Goal: Task Accomplishment & Management: Use online tool/utility

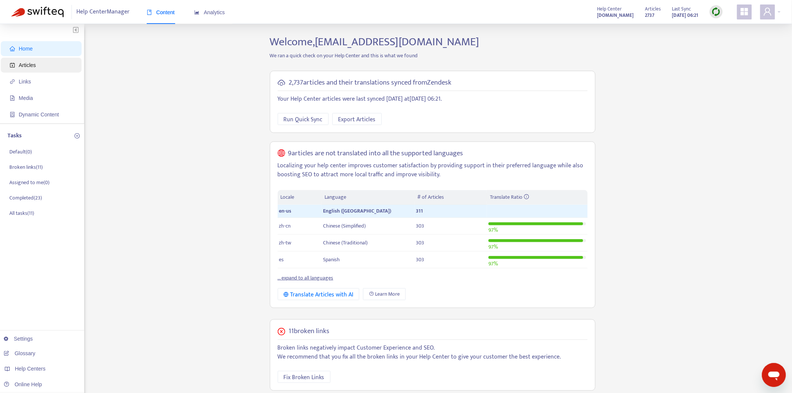
click at [34, 65] on span "Articles" at bounding box center [27, 65] width 17 height 6
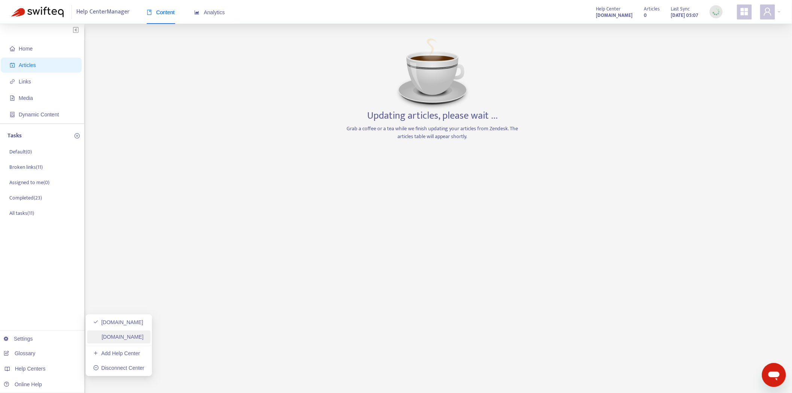
click at [139, 338] on link "[DOMAIN_NAME]" at bounding box center [118, 337] width 51 height 6
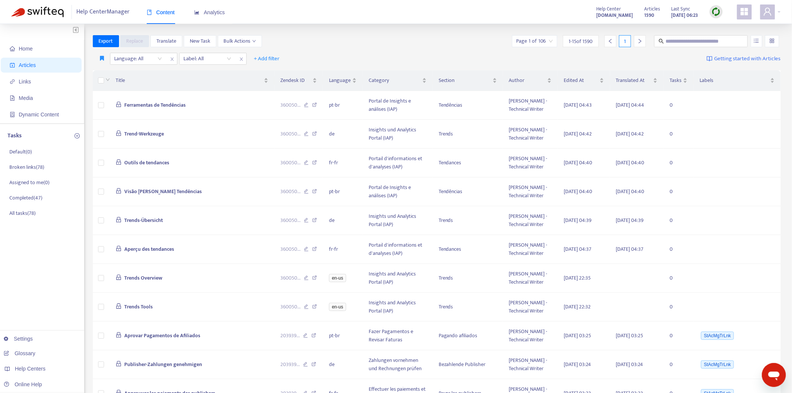
click at [717, 12] on img at bounding box center [716, 11] width 9 height 9
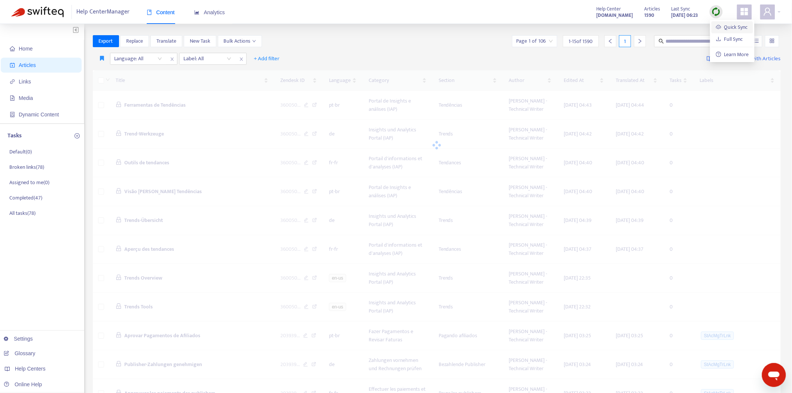
click at [725, 27] on link "Quick Sync" at bounding box center [732, 27] width 32 height 9
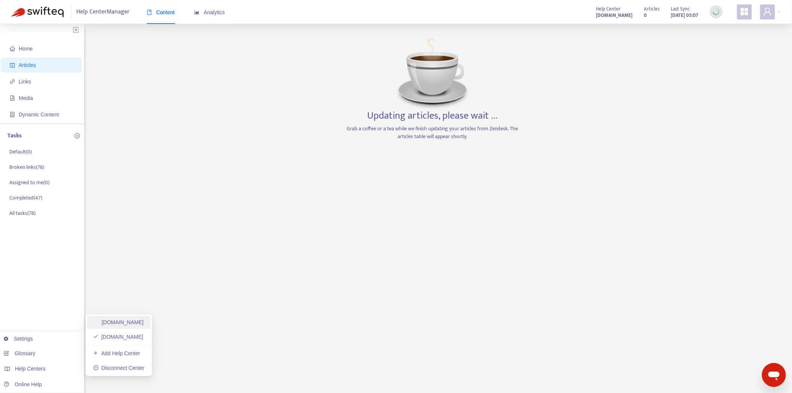
click at [129, 323] on link "[DOMAIN_NAME]" at bounding box center [118, 322] width 51 height 6
click at [141, 335] on link "[DOMAIN_NAME]" at bounding box center [118, 337] width 51 height 6
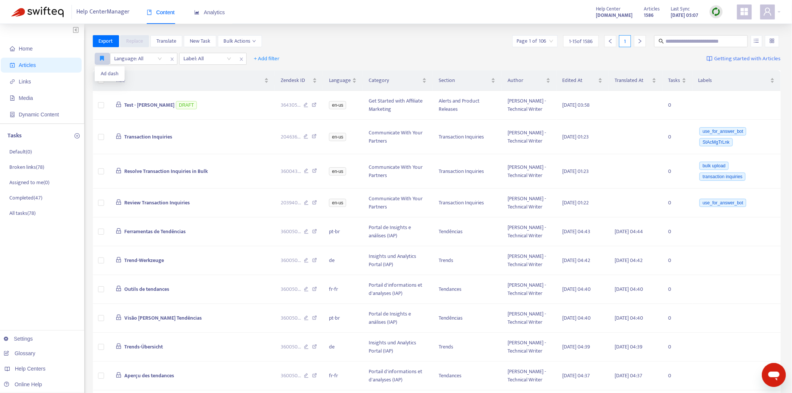
click at [99, 57] on button "button" at bounding box center [102, 59] width 15 height 12
click at [106, 72] on span "Ad dash" at bounding box center [110, 74] width 18 height 8
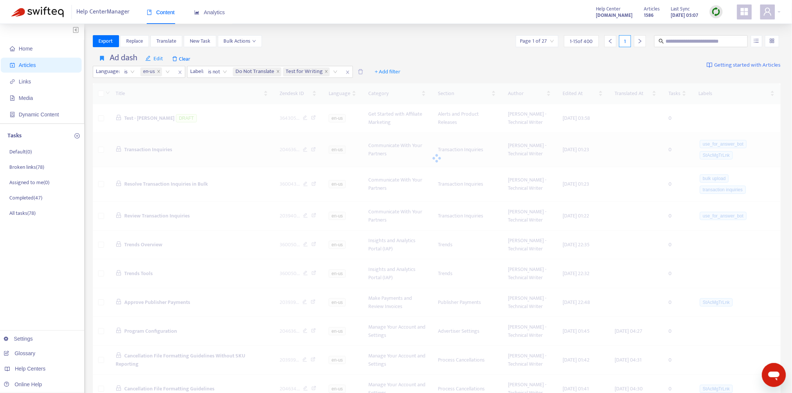
click at [150, 146] on div at bounding box center [437, 158] width 689 height 150
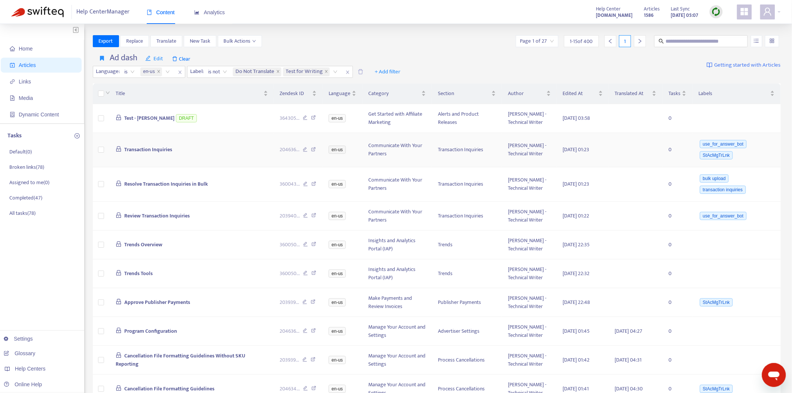
click at [141, 149] on span "Transaction Inquiries" at bounding box center [148, 149] width 48 height 9
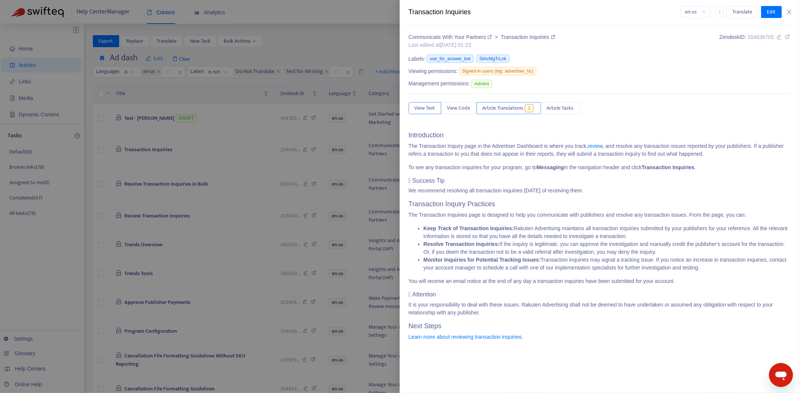
click at [511, 110] on span "Article Translations" at bounding box center [502, 108] width 41 height 8
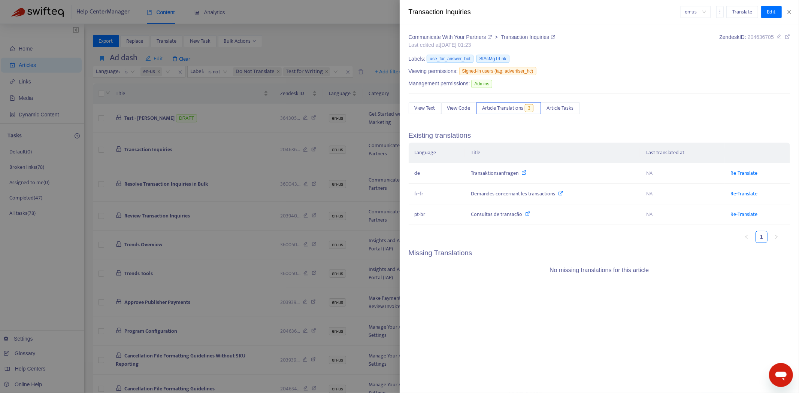
click at [185, 186] on div at bounding box center [399, 196] width 799 height 393
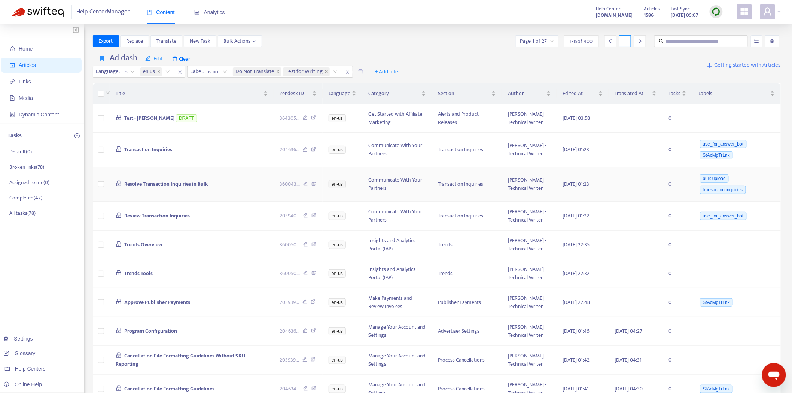
click at [170, 188] on span "Resolve Transaction Inquiries in Bulk" at bounding box center [165, 184] width 83 height 9
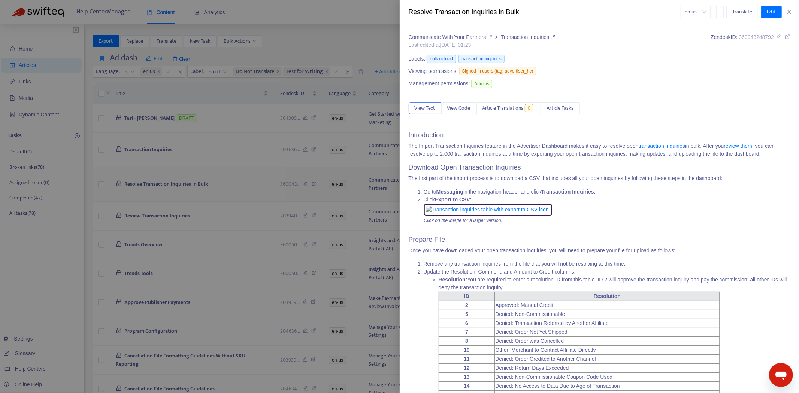
click at [170, 184] on div at bounding box center [399, 196] width 799 height 393
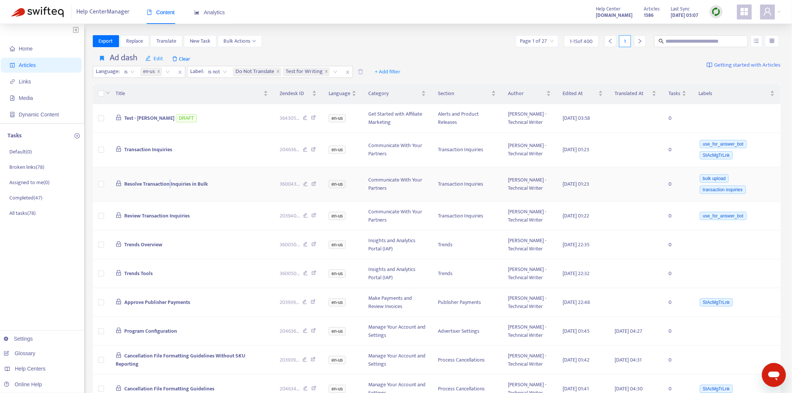
click at [170, 184] on span "Resolve Transaction Inquiries in Bulk" at bounding box center [165, 184] width 83 height 9
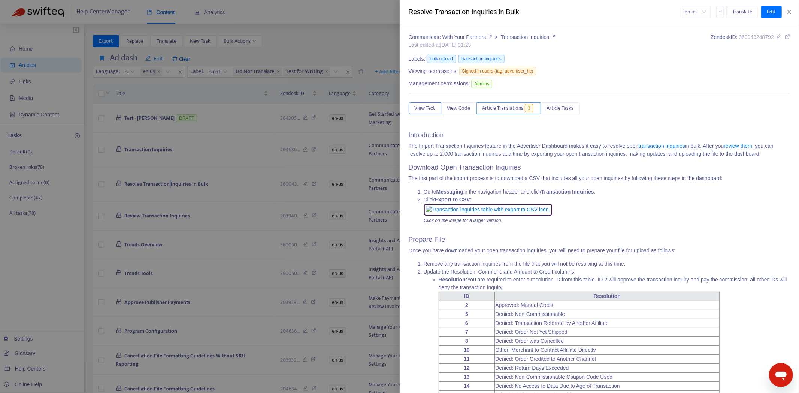
click at [515, 113] on button "Article Translations 3" at bounding box center [508, 108] width 64 height 12
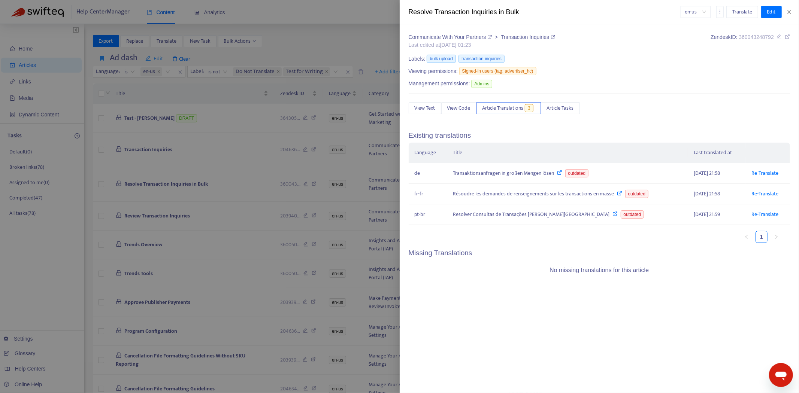
click at [121, 195] on div at bounding box center [399, 196] width 799 height 393
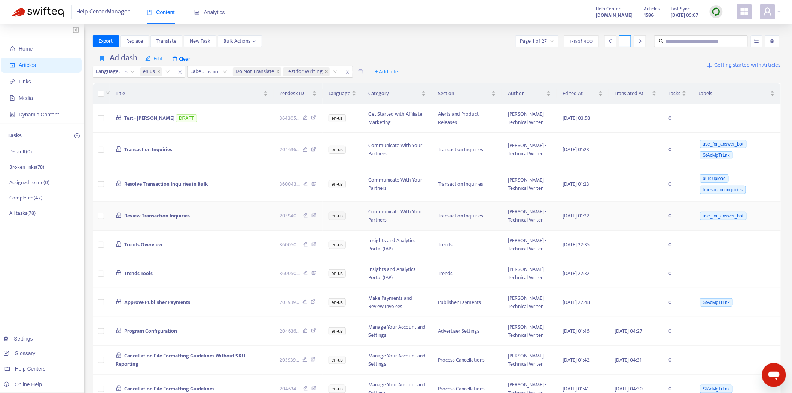
click at [138, 214] on span "Review Transaction Inquiries" at bounding box center [157, 216] width 66 height 9
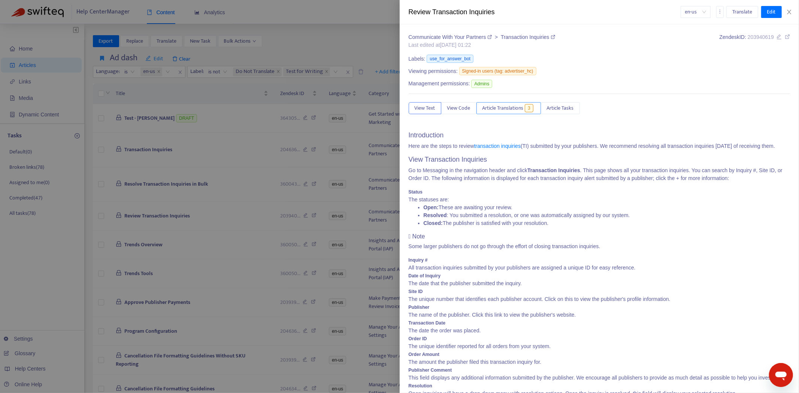
click at [495, 106] on span "Article Translations" at bounding box center [502, 108] width 41 height 8
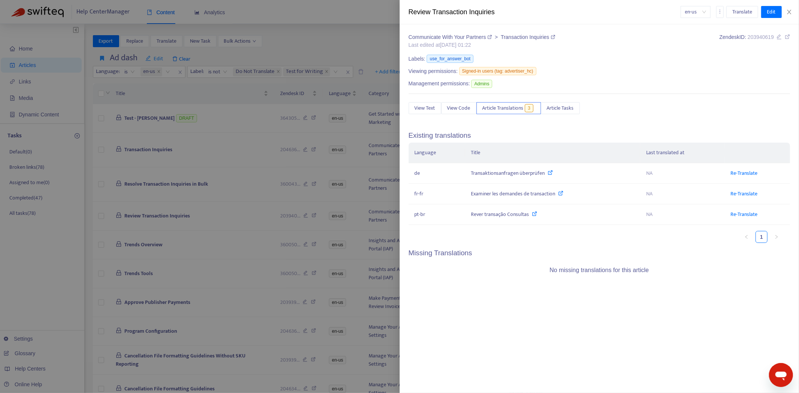
click at [105, 225] on div at bounding box center [399, 196] width 799 height 393
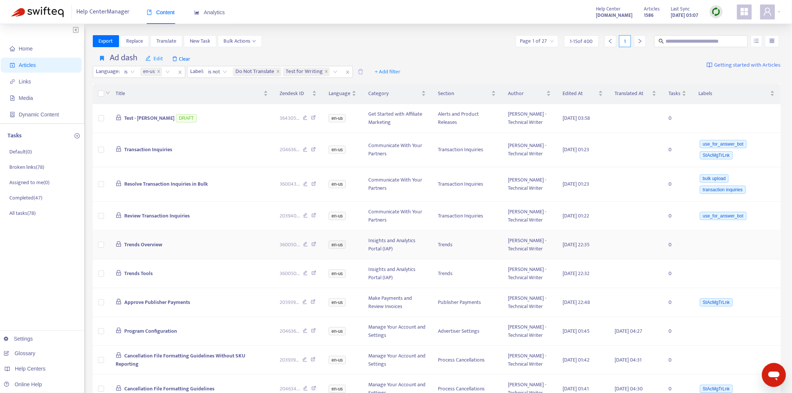
click at [133, 243] on span "Trends Overview" at bounding box center [143, 244] width 38 height 9
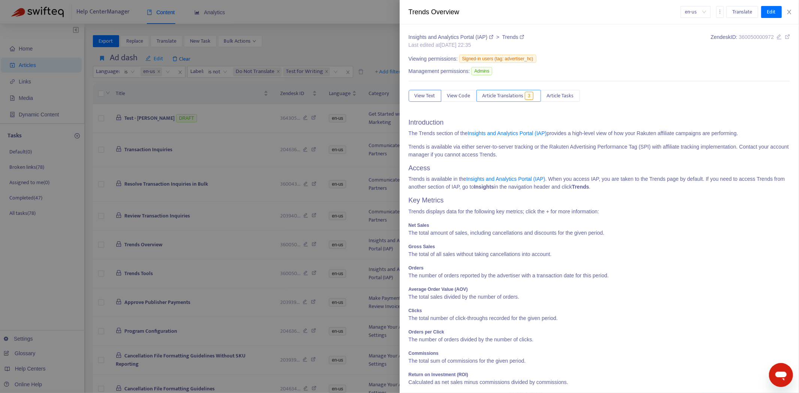
click at [494, 91] on button "Article Translations 3" at bounding box center [508, 96] width 64 height 12
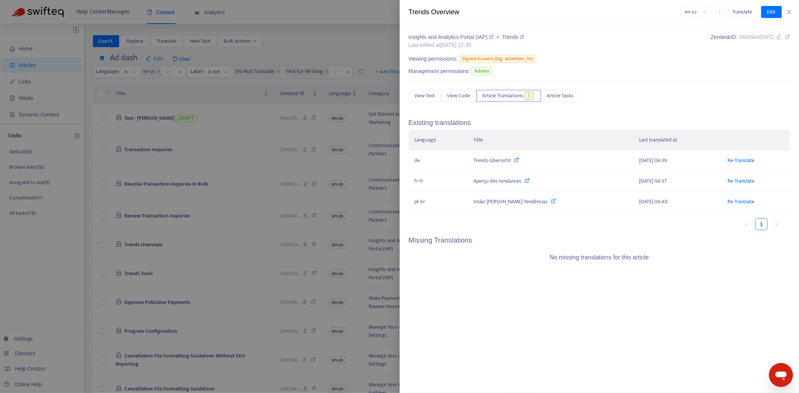
click at [174, 246] on div at bounding box center [399, 196] width 799 height 393
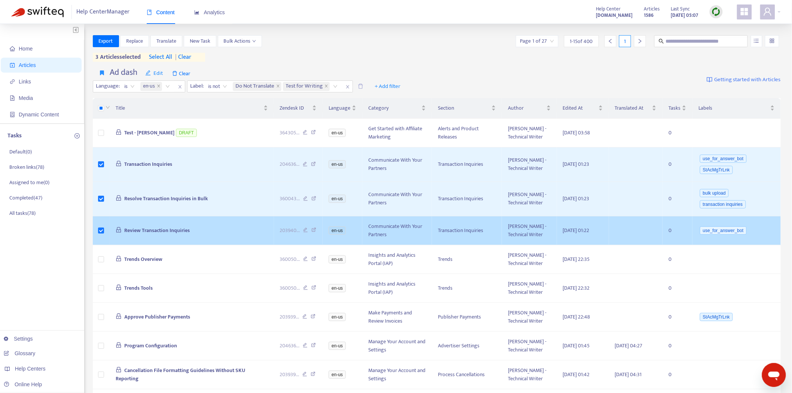
click at [161, 228] on span "Review Transaction Inquiries" at bounding box center [157, 230] width 66 height 9
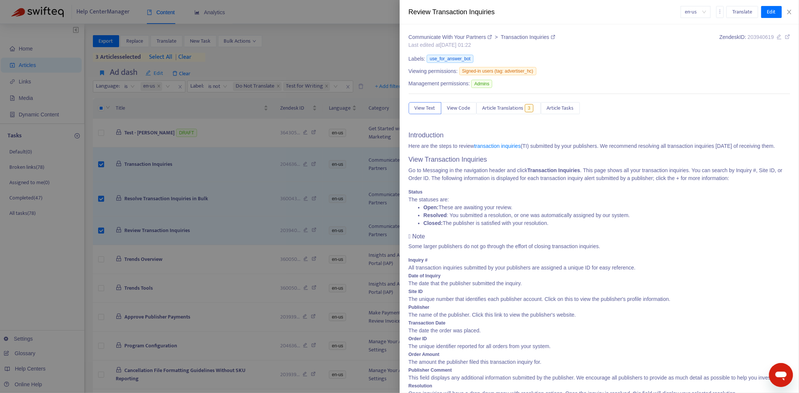
click at [526, 114] on div "View Text View Code Article Translations 3 Article Tasks" at bounding box center [600, 108] width 382 height 12
click at [523, 111] on span "Article Translations" at bounding box center [502, 108] width 41 height 8
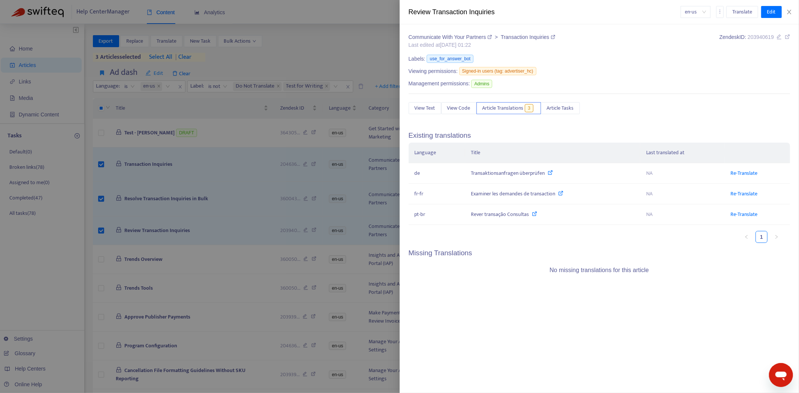
click at [207, 221] on div at bounding box center [399, 196] width 799 height 393
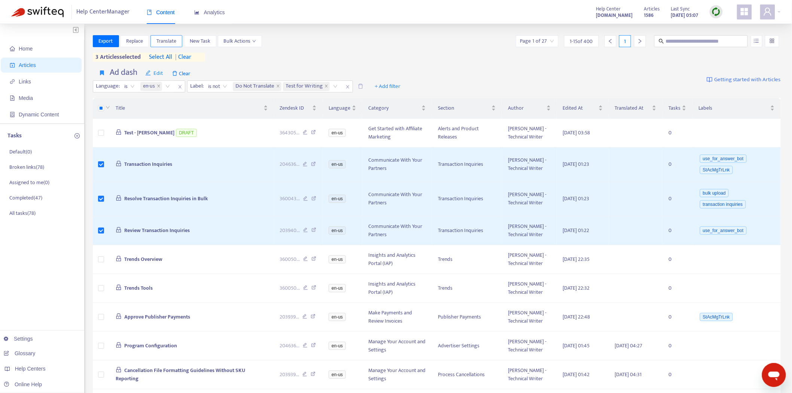
click at [163, 40] on span "Translate" at bounding box center [167, 41] width 20 height 8
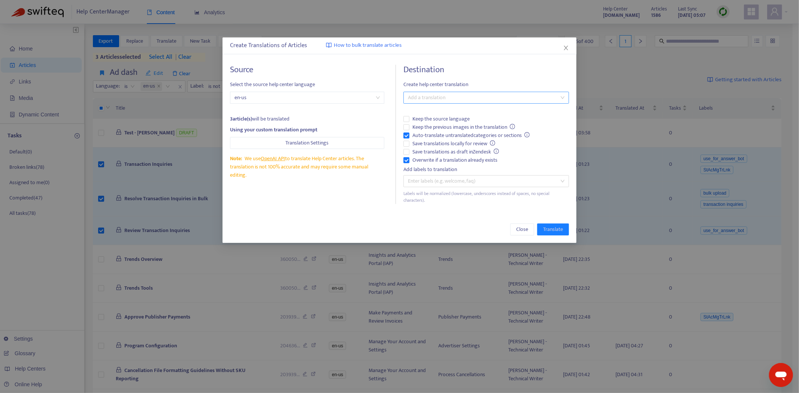
click at [450, 99] on div at bounding box center [482, 97] width 154 height 9
click at [450, 113] on div "Select all" at bounding box center [486, 113] width 154 height 8
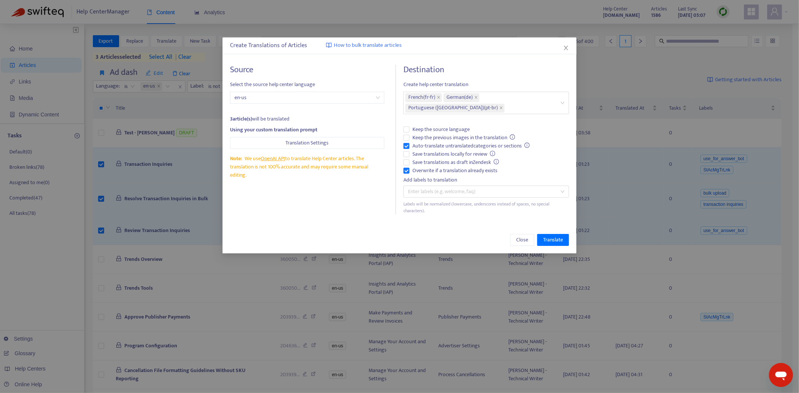
click at [510, 79] on div "Destination Create help center translation French ( fr-fr ) German ( de ) Portu…" at bounding box center [486, 140] width 166 height 150
click at [551, 236] on span "Translate" at bounding box center [553, 240] width 20 height 8
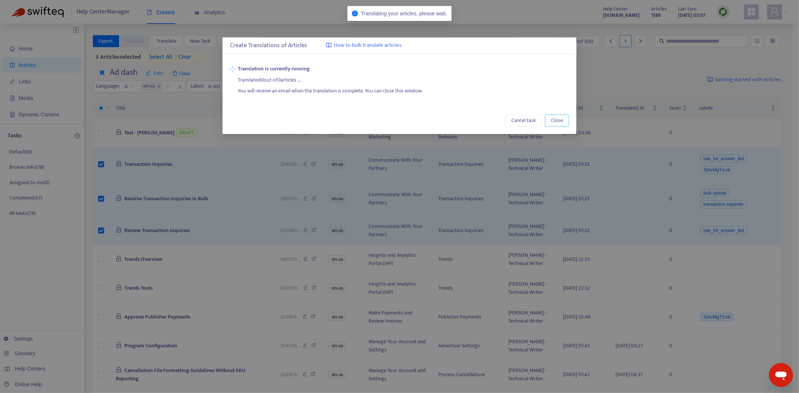
click at [553, 118] on span "Close" at bounding box center [557, 120] width 12 height 8
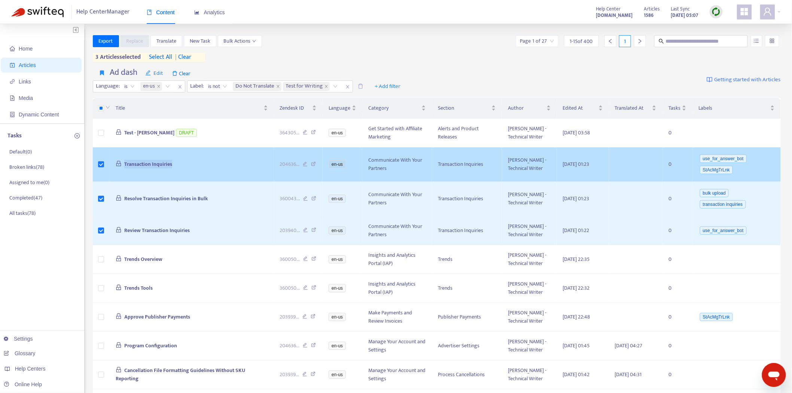
drag, startPoint x: 182, startPoint y: 159, endPoint x: 121, endPoint y: 168, distance: 62.1
click at [121, 168] on td "Transaction Inquiries" at bounding box center [192, 165] width 164 height 34
copy span "Transaction Inquiries"
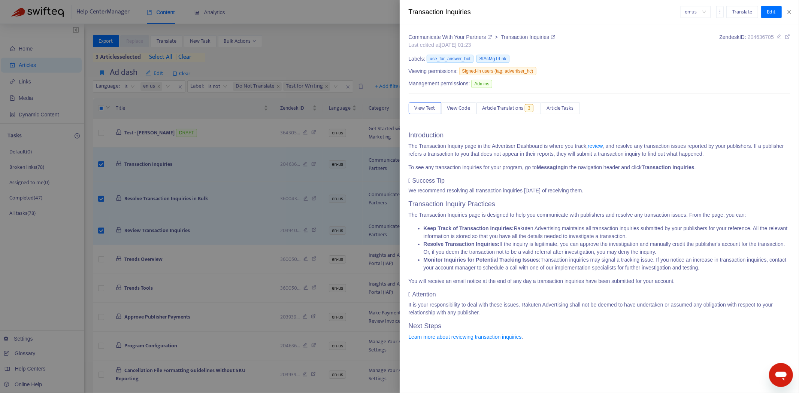
click at [200, 170] on div at bounding box center [399, 196] width 799 height 393
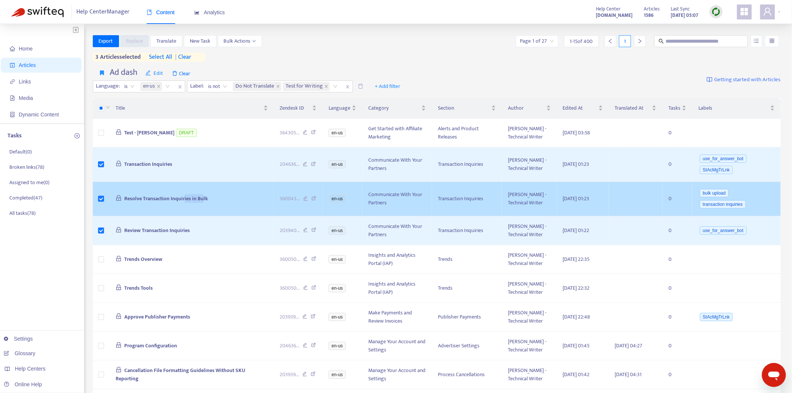
drag, startPoint x: 204, startPoint y: 201, endPoint x: 185, endPoint y: 201, distance: 19.1
click at [185, 201] on span "Resolve Transaction Inquiries in Bulk" at bounding box center [165, 198] width 83 height 9
click at [209, 199] on body "Help Center Manager Content Analytics Help Center [DOMAIN_NAME] Articles 1586 L…" at bounding box center [396, 308] width 792 height 616
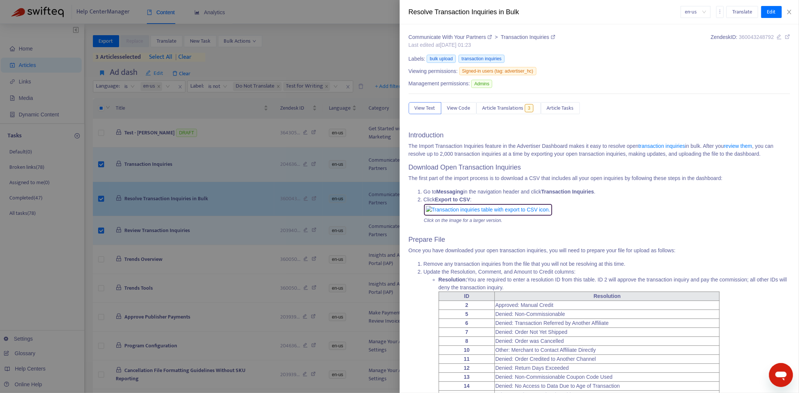
drag, startPoint x: 216, startPoint y: 199, endPoint x: 189, endPoint y: 200, distance: 26.2
click at [187, 200] on div at bounding box center [399, 196] width 799 height 393
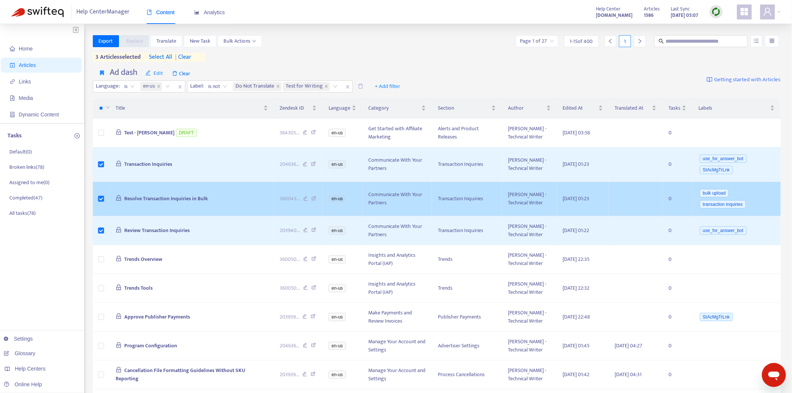
click at [210, 203] on td "Resolve Transaction Inquiries in Bulk" at bounding box center [192, 199] width 164 height 34
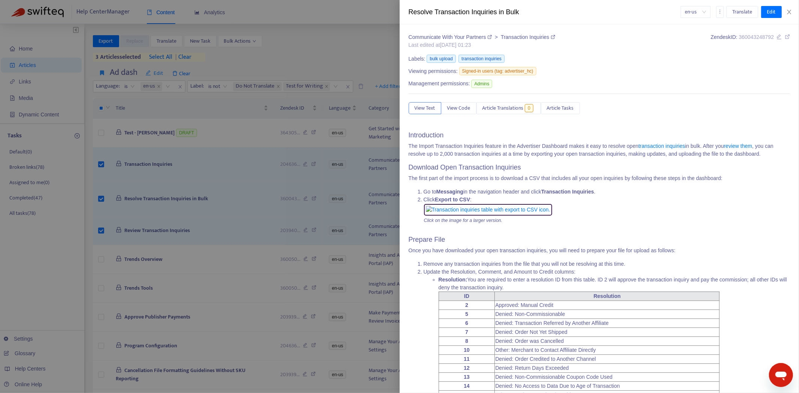
click at [194, 200] on div at bounding box center [399, 196] width 799 height 393
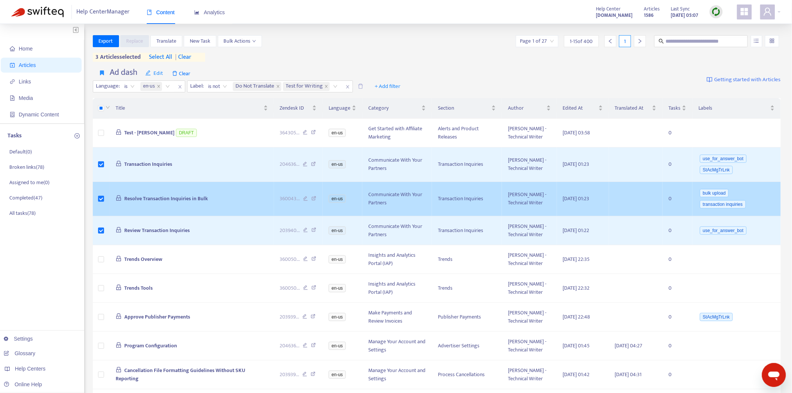
click at [207, 200] on span "Resolve Transaction Inquiries in Bulk" at bounding box center [165, 198] width 83 height 9
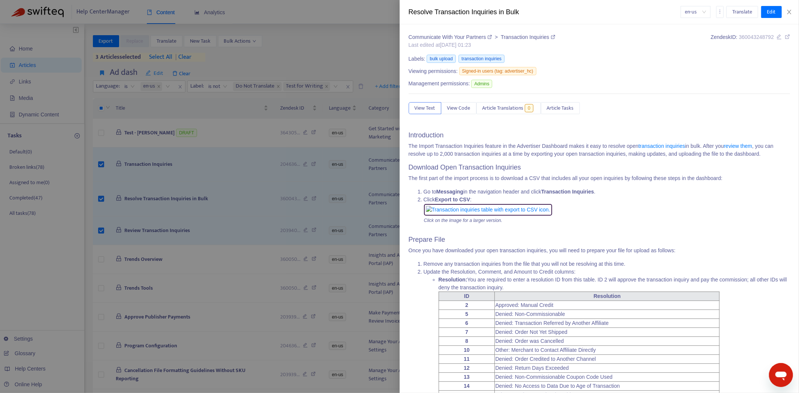
click at [220, 201] on div at bounding box center [399, 196] width 799 height 393
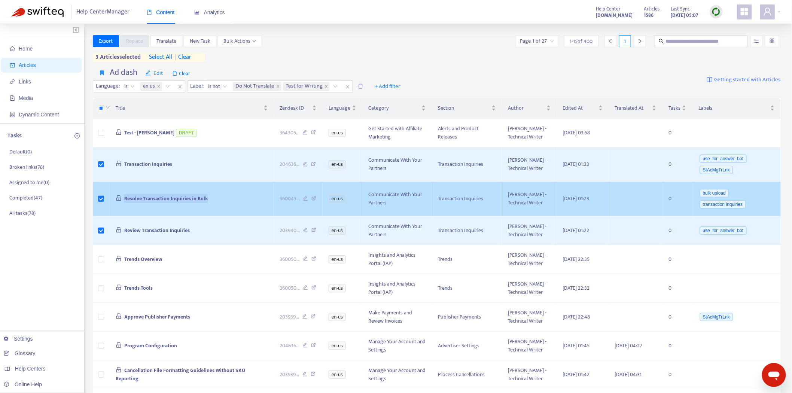
drag, startPoint x: 215, startPoint y: 200, endPoint x: 121, endPoint y: 196, distance: 94.0
click at [121, 196] on td "Resolve Transaction Inquiries in Bulk" at bounding box center [192, 199] width 164 height 34
copy span "Resolve Transaction Inquiries in Bulk"
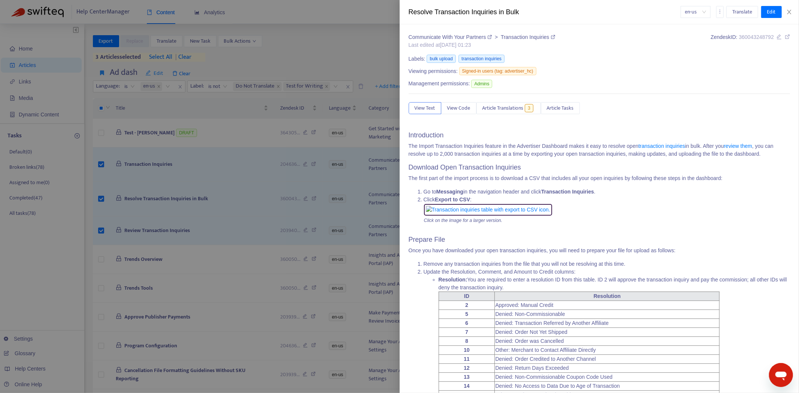
click at [193, 234] on div at bounding box center [399, 196] width 799 height 393
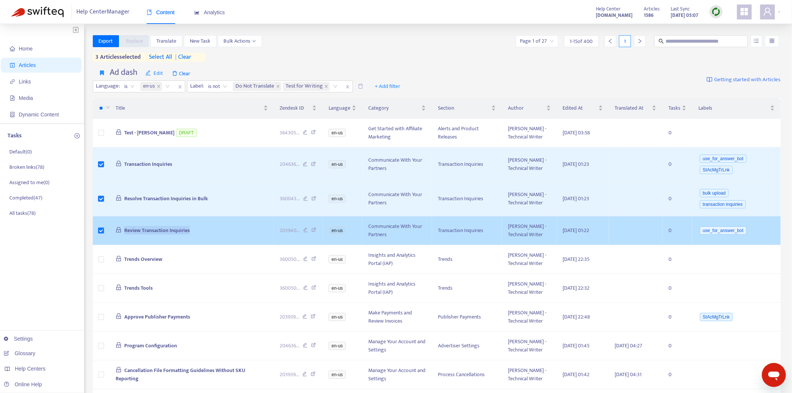
drag, startPoint x: 199, startPoint y: 227, endPoint x: 122, endPoint y: 233, distance: 77.0
click at [122, 233] on td "Review Transaction Inquiries" at bounding box center [192, 230] width 164 height 29
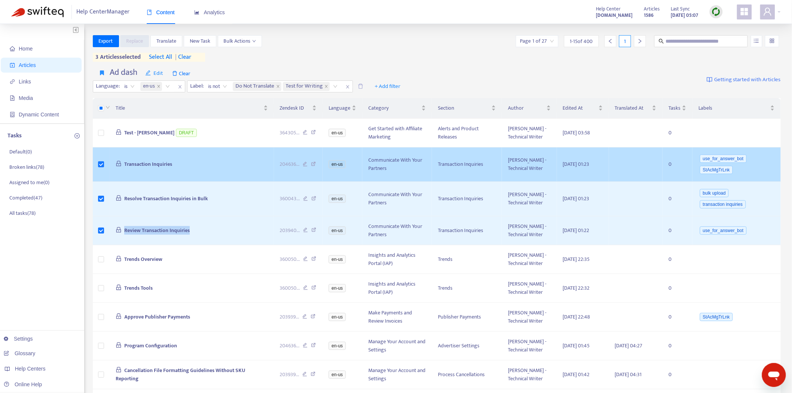
copy span "Review Transaction Inquiries"
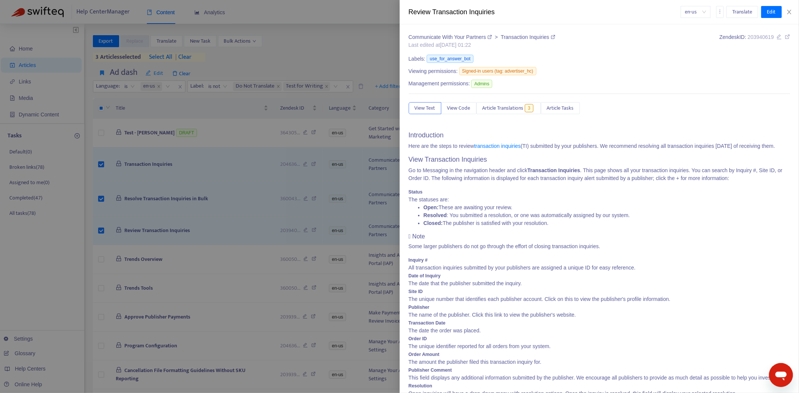
click at [168, 174] on div at bounding box center [399, 196] width 799 height 393
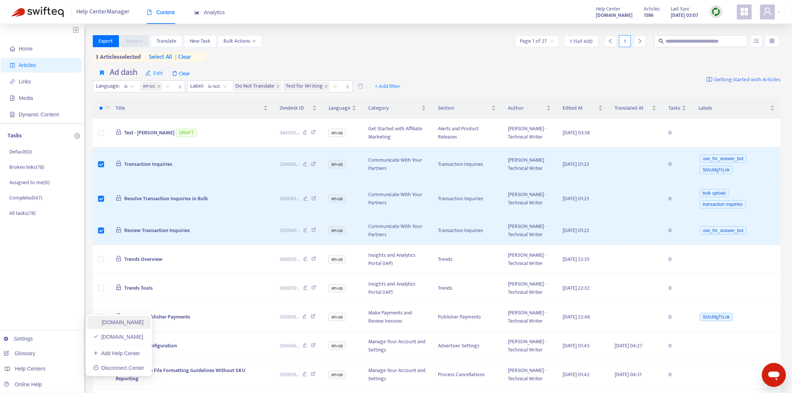
click at [124, 320] on link "[DOMAIN_NAME]" at bounding box center [118, 322] width 51 height 6
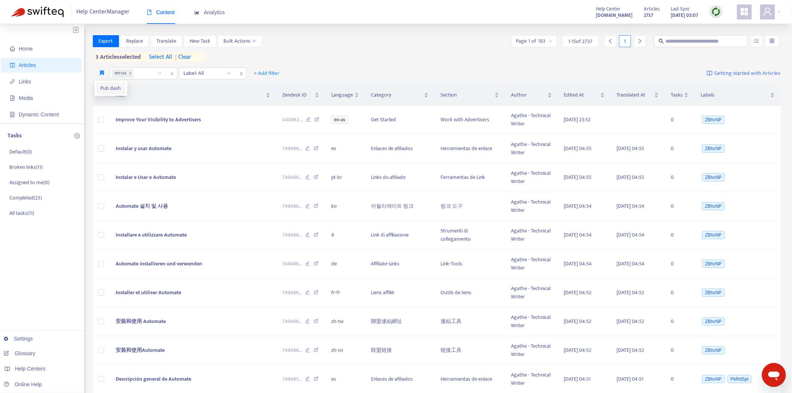
click at [103, 88] on span "Pub dash" at bounding box center [111, 88] width 21 height 8
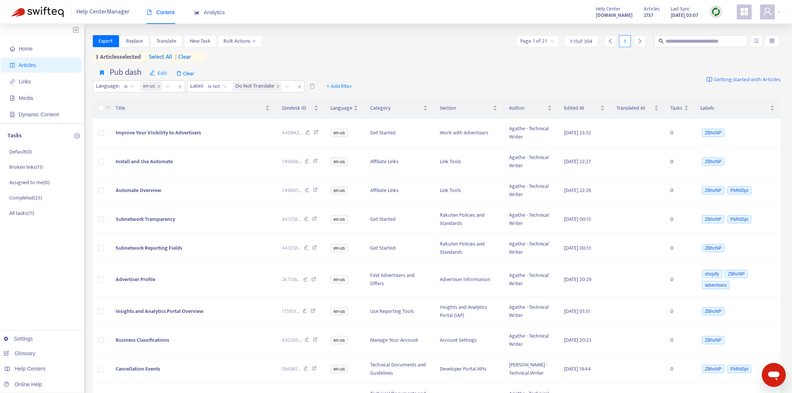
click at [191, 54] on span "| clear" at bounding box center [182, 57] width 19 height 9
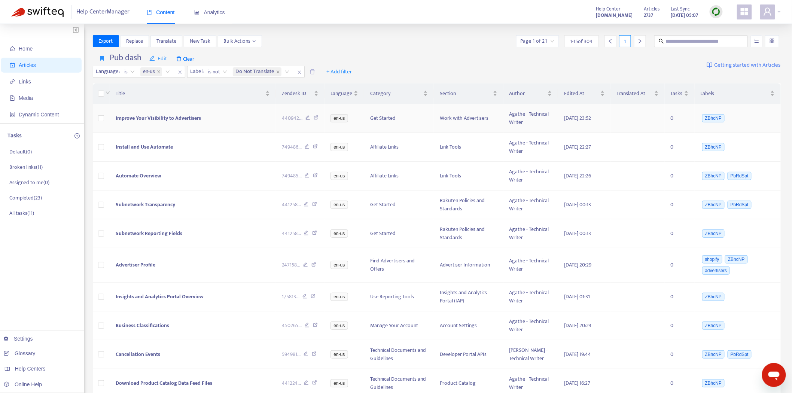
click at [148, 116] on span "Improve Your Visibility to Advertisers" at bounding box center [158, 118] width 85 height 9
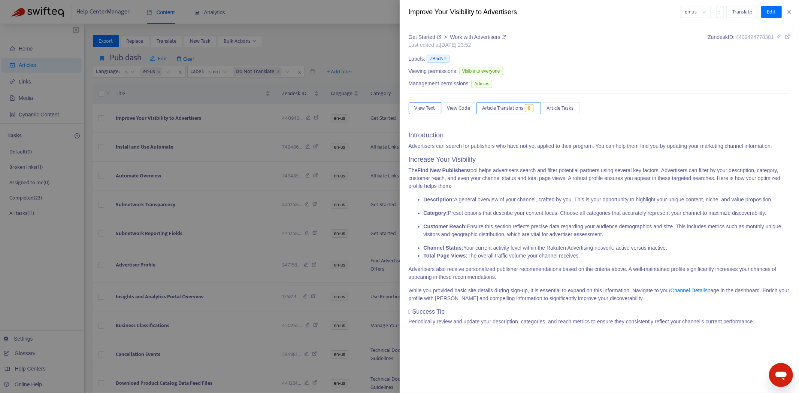
click at [504, 112] on span "Article Translations" at bounding box center [502, 108] width 41 height 8
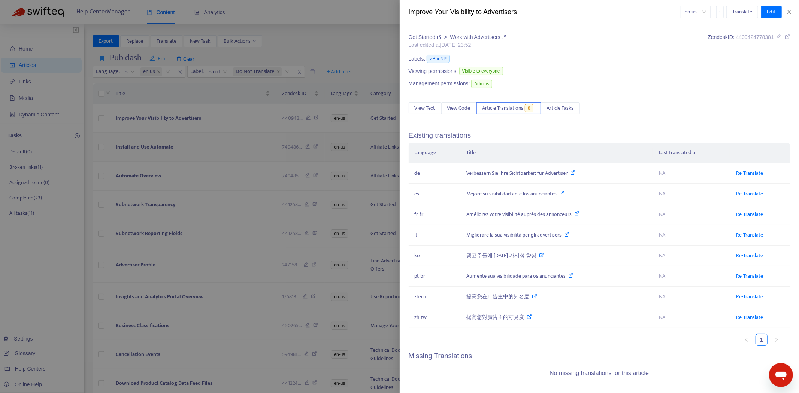
drag, startPoint x: 165, startPoint y: 160, endPoint x: 158, endPoint y: 158, distance: 7.7
click at [163, 160] on div at bounding box center [399, 196] width 799 height 393
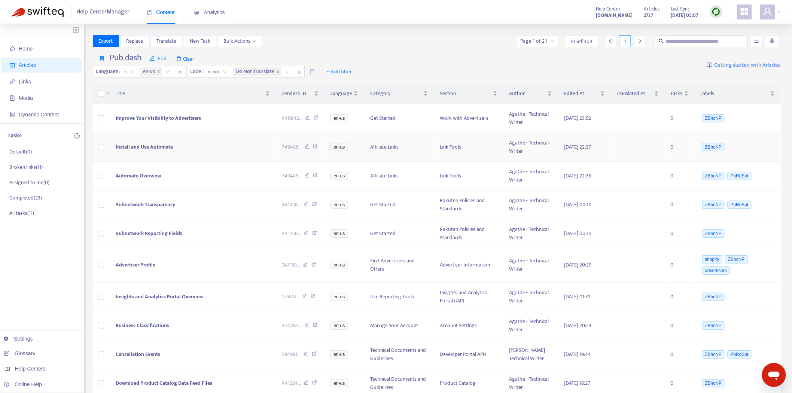
click at [152, 149] on span "Install and Use Automate" at bounding box center [144, 147] width 57 height 9
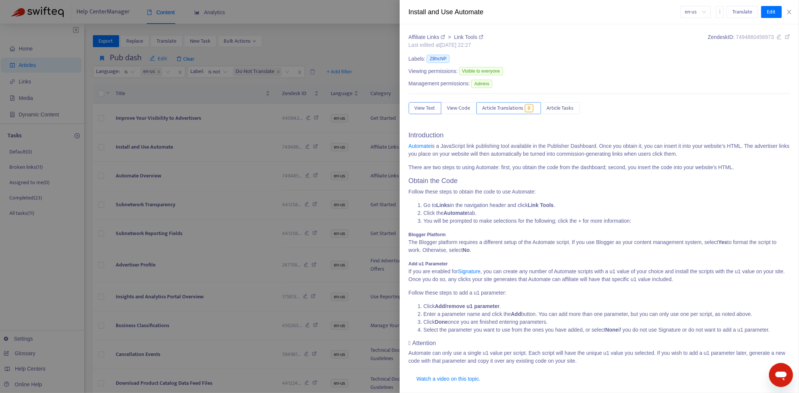
click at [508, 110] on span "Article Translations" at bounding box center [502, 108] width 41 height 8
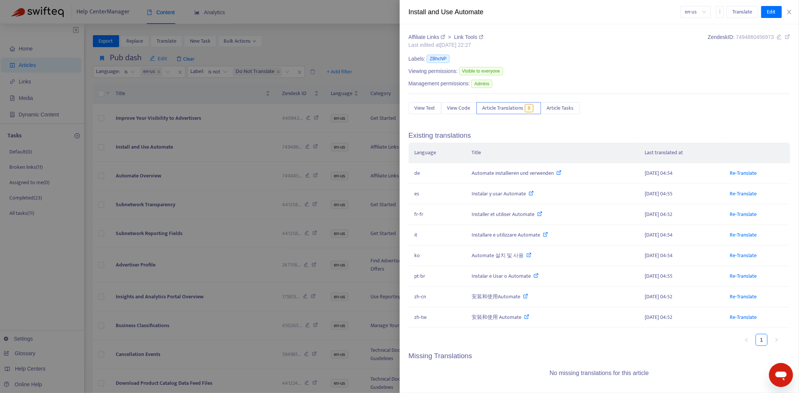
click at [140, 177] on div at bounding box center [399, 196] width 799 height 393
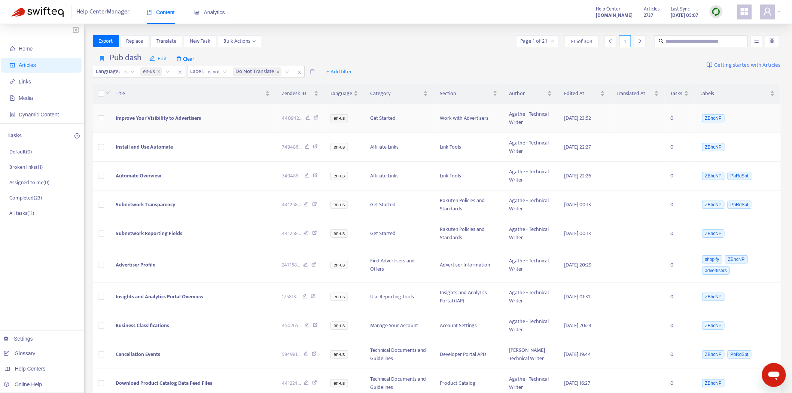
click at [98, 118] on td at bounding box center [101, 118] width 17 height 29
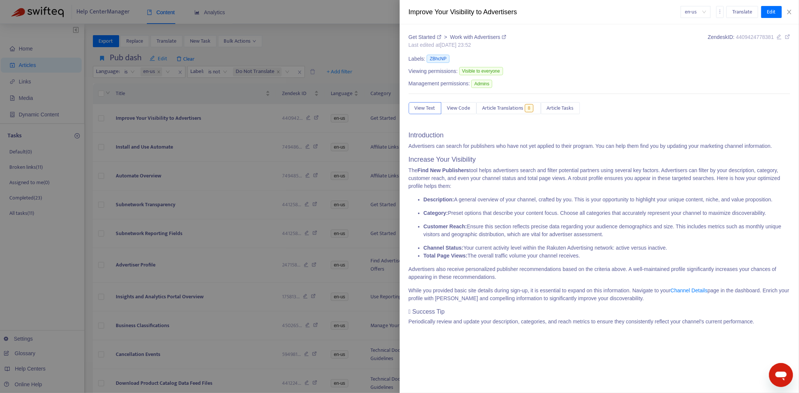
click at [96, 120] on div at bounding box center [399, 196] width 799 height 393
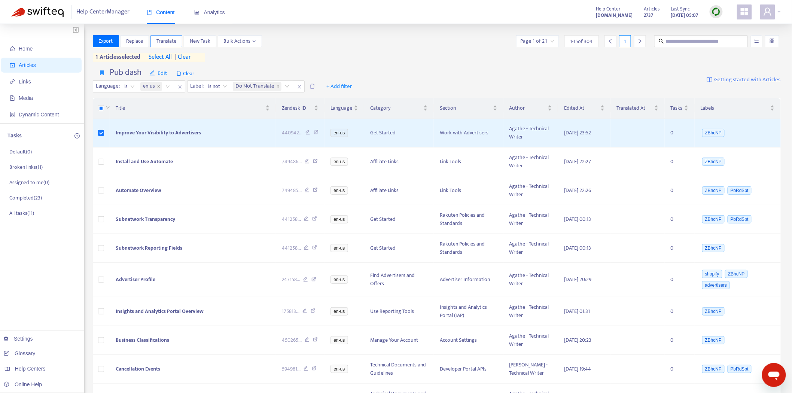
click at [168, 39] on span "Translate" at bounding box center [167, 41] width 20 height 8
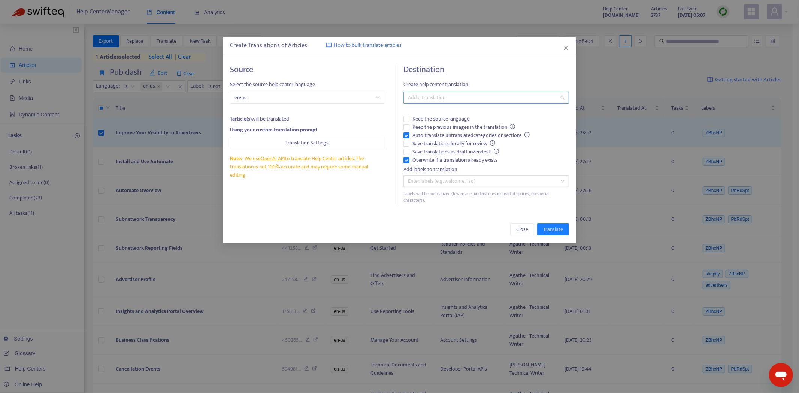
click at [443, 99] on div at bounding box center [482, 97] width 154 height 9
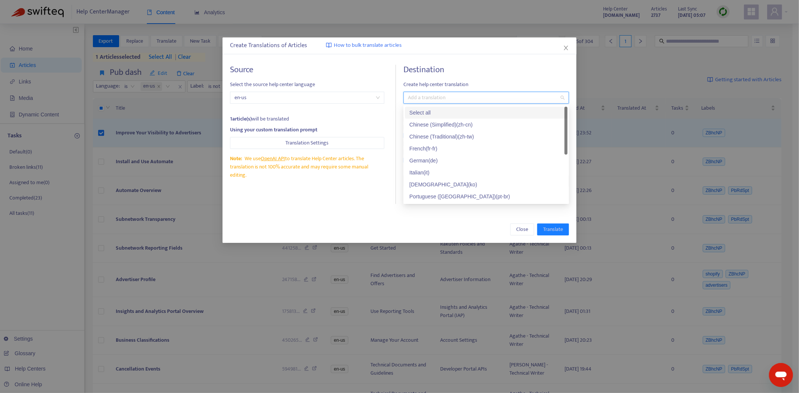
click at [446, 114] on div "Select all" at bounding box center [486, 113] width 154 height 8
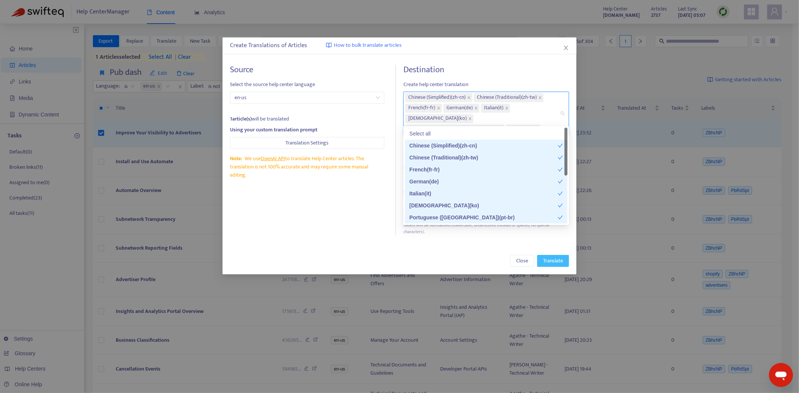
click at [552, 257] on span "Translate" at bounding box center [553, 261] width 20 height 8
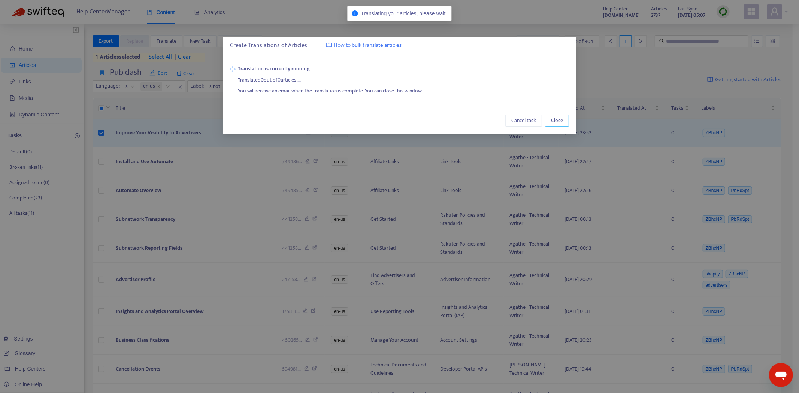
click at [555, 117] on span "Close" at bounding box center [557, 120] width 12 height 8
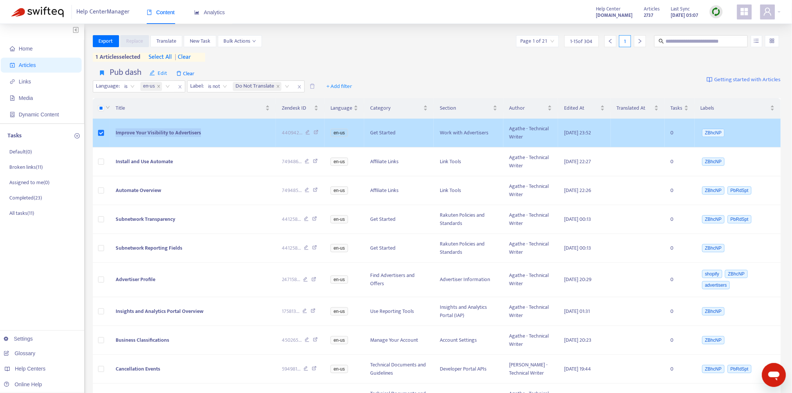
drag, startPoint x: 225, startPoint y: 133, endPoint x: 128, endPoint y: 133, distance: 97.0
click at [113, 138] on td "Improve Your Visibility to Advertisers" at bounding box center [193, 133] width 166 height 29
copy span "Improve Your Visibility to Advertisers"
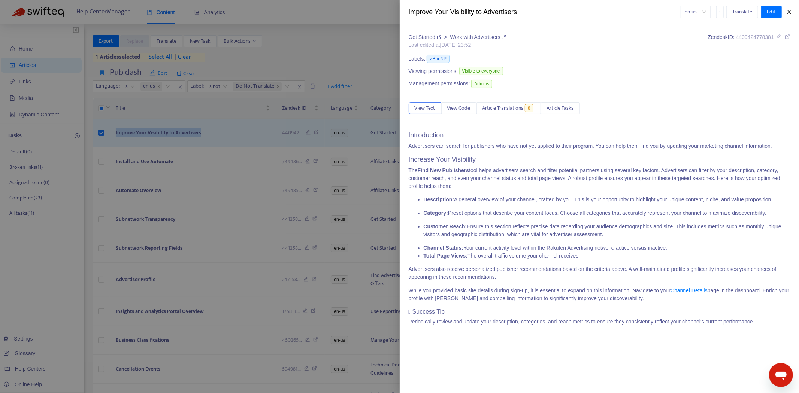
drag, startPoint x: 787, startPoint y: 12, endPoint x: 781, endPoint y: 17, distance: 8.2
click at [787, 12] on icon "close" at bounding box center [789, 12] width 6 height 6
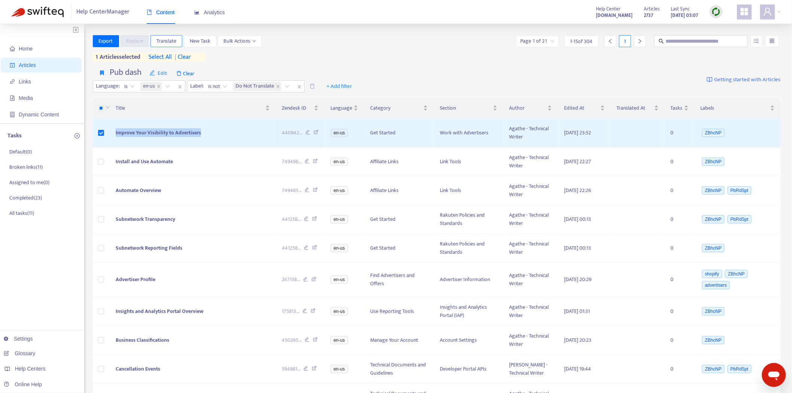
click at [164, 42] on span "Translate" at bounding box center [167, 41] width 20 height 8
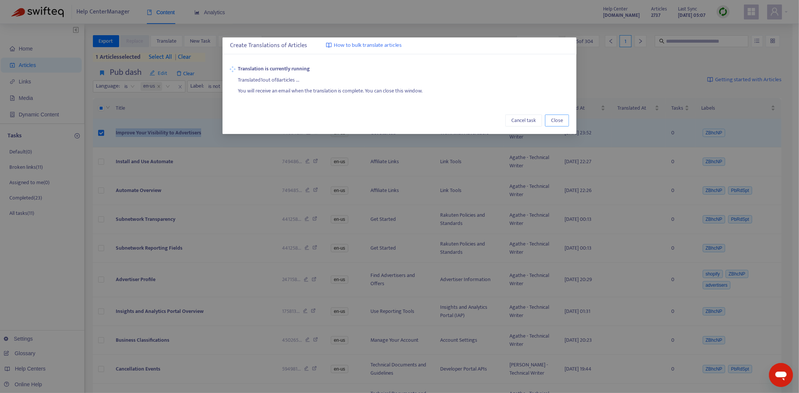
click at [558, 120] on span "Close" at bounding box center [557, 120] width 12 height 8
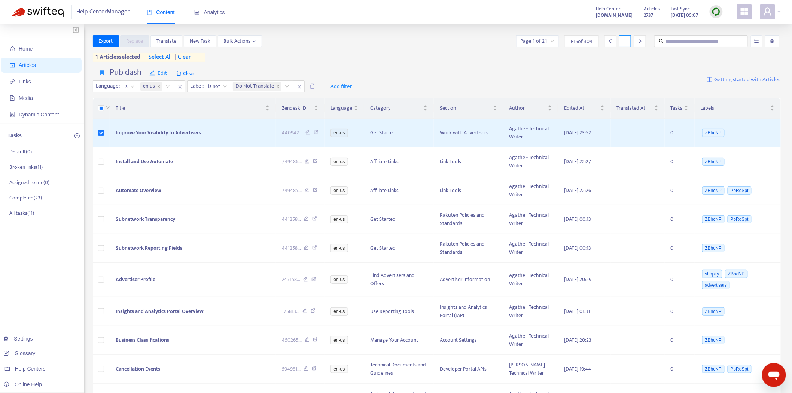
click at [488, 72] on div "Pub dash Edit Clear Language : is en-us Label : is not Do Not Translate + Add f…" at bounding box center [437, 80] width 689 height 31
